Goal: Navigation & Orientation: Find specific page/section

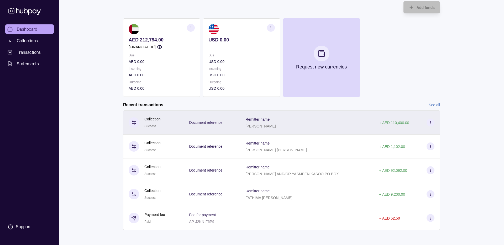
scroll to position [34, 0]
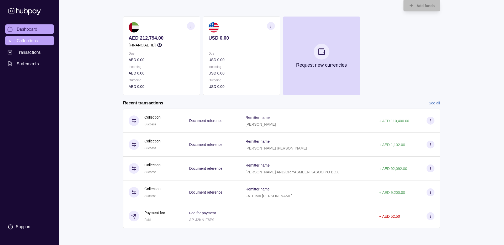
click at [27, 41] on span "Collections" at bounding box center [27, 41] width 21 height 6
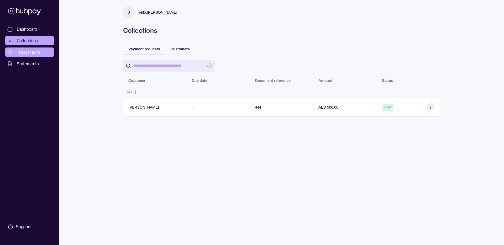
click at [30, 50] on span "Transactions" at bounding box center [29, 52] width 24 height 6
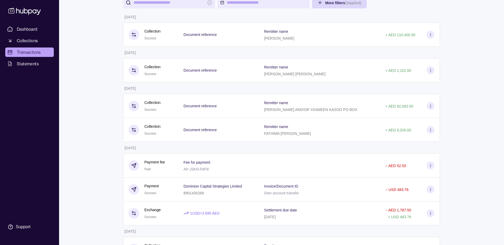
scroll to position [30, 0]
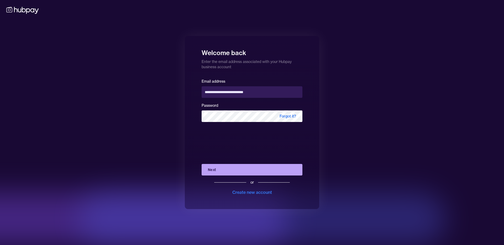
click at [221, 171] on button "Next" at bounding box center [251, 170] width 101 height 12
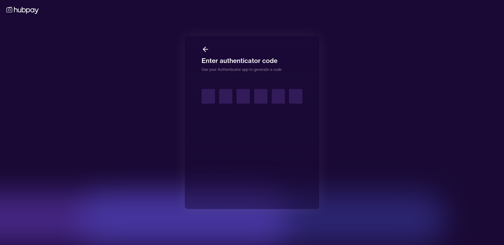
click at [206, 97] on input "text" at bounding box center [207, 96] width 13 height 15
type input "*"
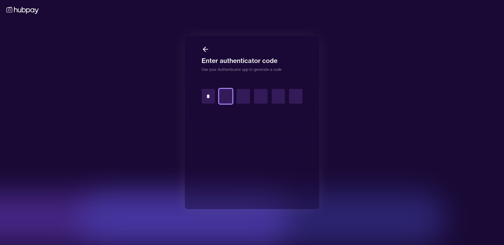
type input "*"
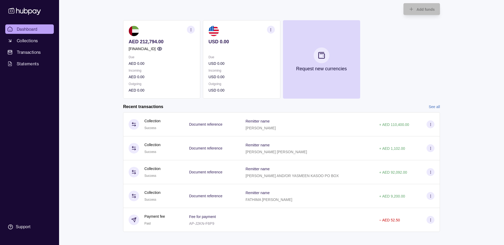
scroll to position [34, 0]
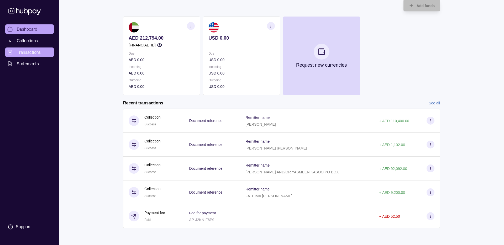
click at [26, 55] on span "Transactions" at bounding box center [29, 52] width 24 height 6
